Goal: Entertainment & Leisure: Consume media (video, audio)

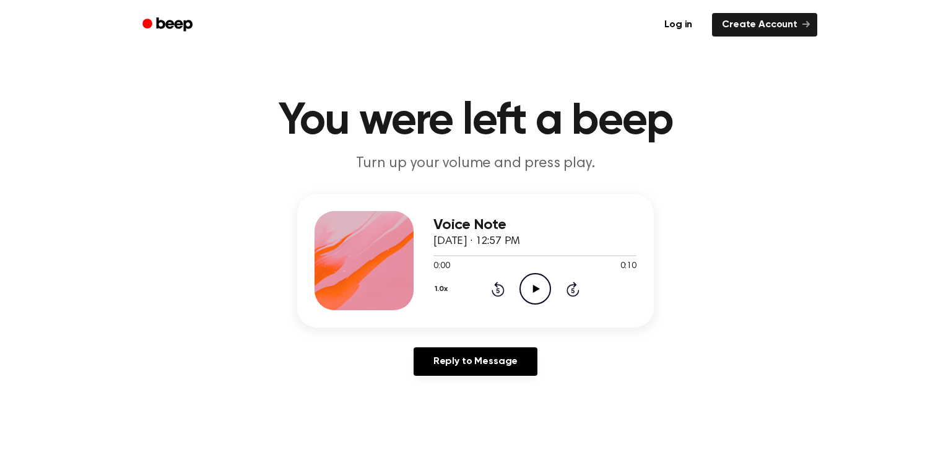
click at [544, 282] on icon "Play Audio" at bounding box center [535, 289] width 32 height 32
click at [524, 277] on circle at bounding box center [535, 289] width 30 height 30
click at [541, 283] on icon "Play Audio" at bounding box center [535, 289] width 32 height 32
click at [551, 280] on div "1.0x Rewind 5 seconds Play Audio Skip 5 seconds" at bounding box center [534, 289] width 203 height 32
click at [531, 293] on icon "Play Audio" at bounding box center [535, 289] width 32 height 32
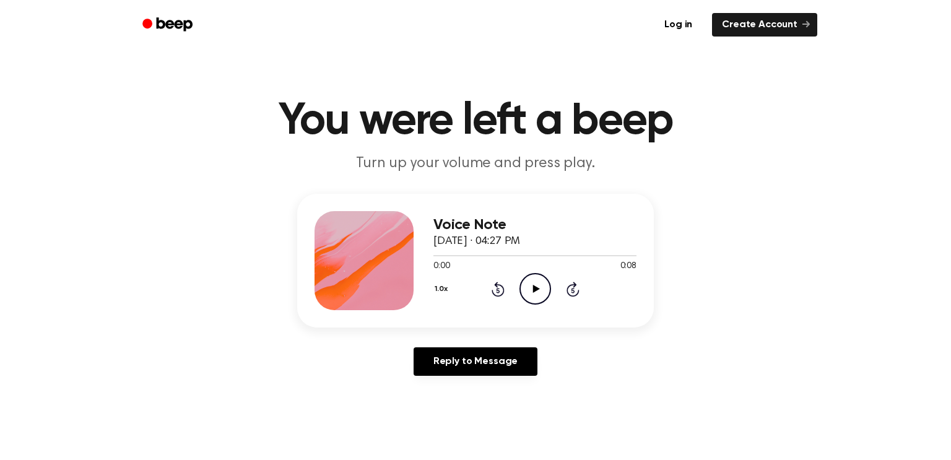
click at [528, 283] on icon "Play Audio" at bounding box center [535, 289] width 32 height 32
click at [542, 294] on icon "Play Audio" at bounding box center [535, 289] width 32 height 32
click at [532, 282] on icon "Play Audio" at bounding box center [535, 289] width 32 height 32
click at [524, 280] on icon "Play Audio" at bounding box center [535, 289] width 32 height 32
click at [524, 283] on icon "Play Audio" at bounding box center [535, 289] width 32 height 32
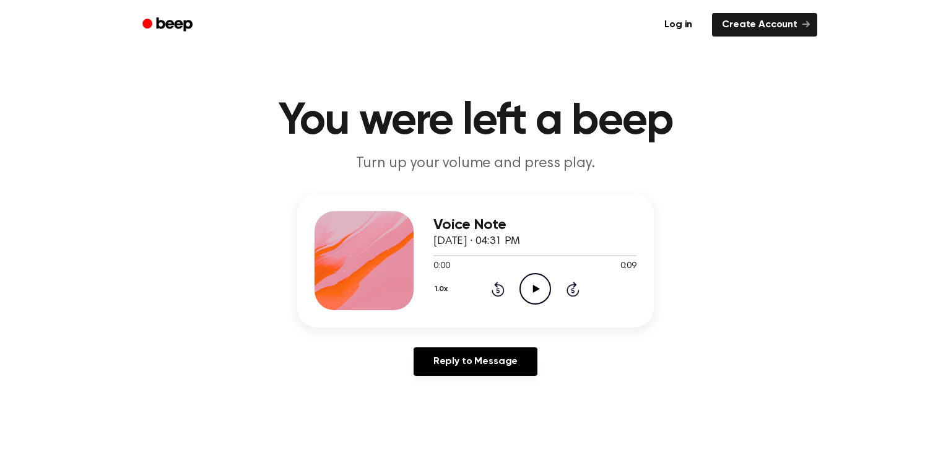
click at [535, 277] on icon "Play Audio" at bounding box center [535, 289] width 32 height 32
click at [533, 290] on icon at bounding box center [535, 289] width 7 height 8
click at [526, 286] on icon "Play Audio" at bounding box center [535, 289] width 32 height 32
